Goal: Transaction & Acquisition: Download file/media

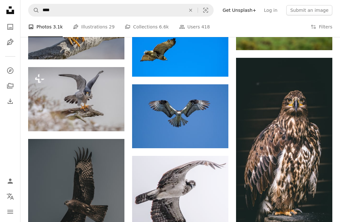
scroll to position [727, 0]
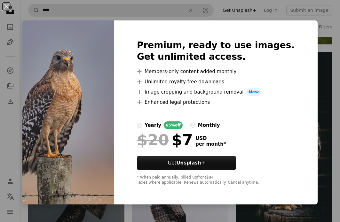
scroll to position [74, 0]
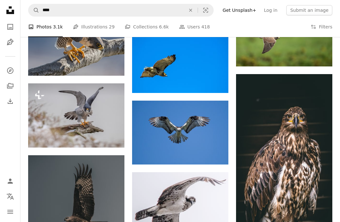
scroll to position [696, 0]
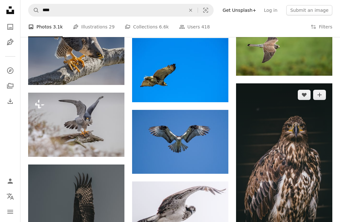
click at [280, 144] on img at bounding box center [284, 168] width 96 height 171
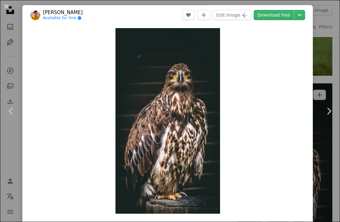
click at [280, 144] on div "Zoom in" at bounding box center [167, 121] width 290 height 192
click at [213, 39] on img "Zoom in on this image" at bounding box center [167, 121] width 104 height 186
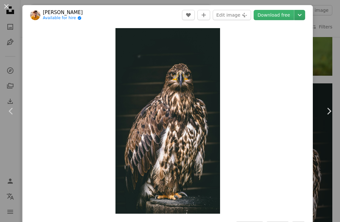
click at [305, 13] on icon "Chevron down" at bounding box center [299, 15] width 10 height 8
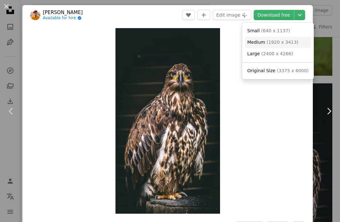
click at [288, 42] on span "( 1920 x 3413 )" at bounding box center [282, 42] width 32 height 5
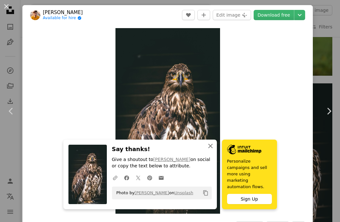
click at [209, 148] on icon "button" at bounding box center [210, 146] width 4 height 4
